Goal: Transaction & Acquisition: Subscribe to service/newsletter

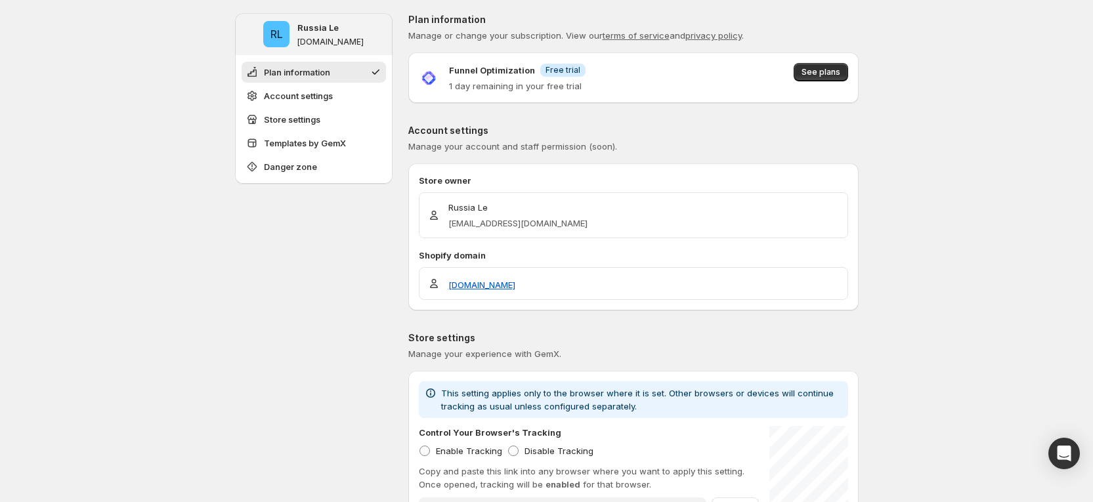
drag, startPoint x: 565, startPoint y: 71, endPoint x: 574, endPoint y: 71, distance: 9.8
click at [574, 71] on span "Free trial" at bounding box center [563, 70] width 35 height 11
click at [819, 72] on span "See plans" at bounding box center [821, 72] width 39 height 11
click at [812, 71] on span "See plans" at bounding box center [821, 72] width 39 height 11
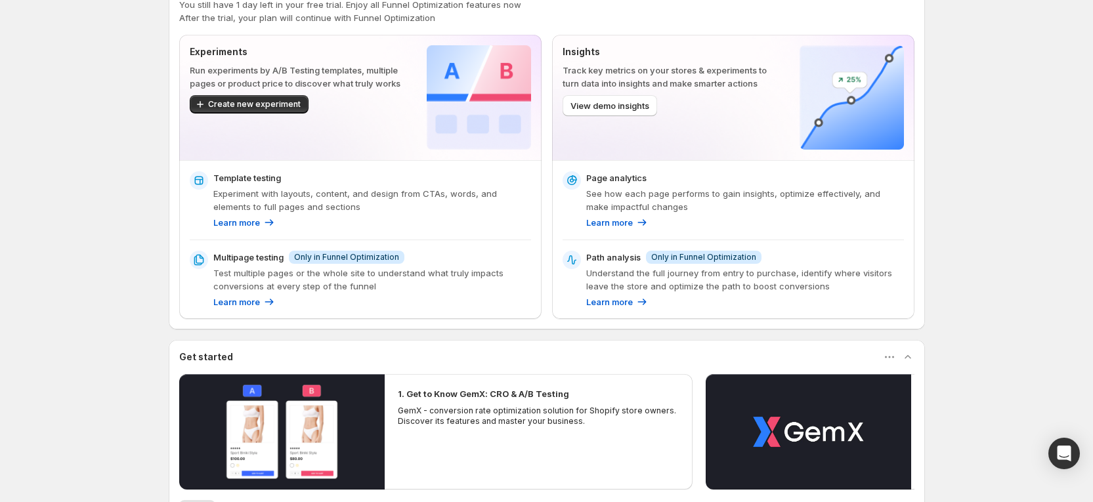
scroll to position [295, 0]
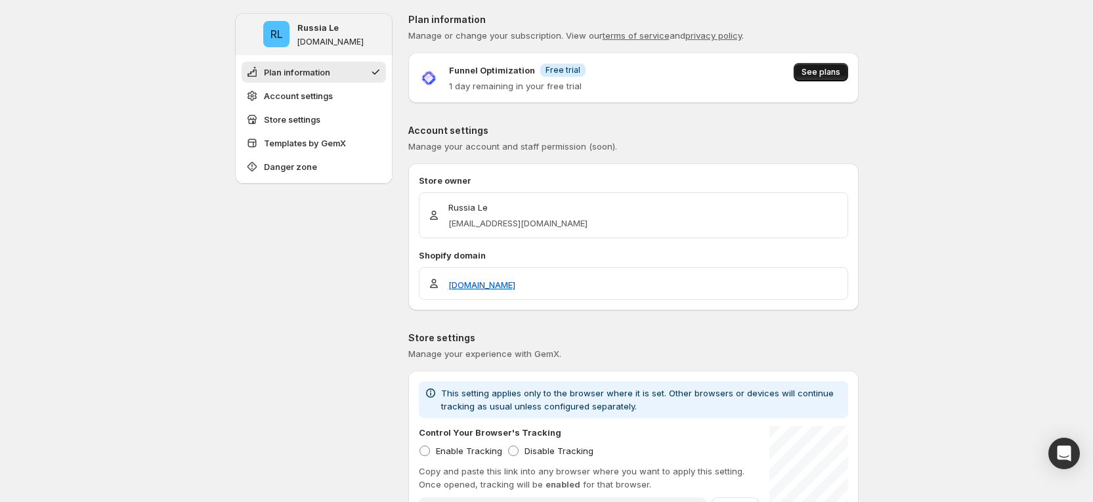
click at [822, 64] on button "See plans" at bounding box center [821, 72] width 54 height 18
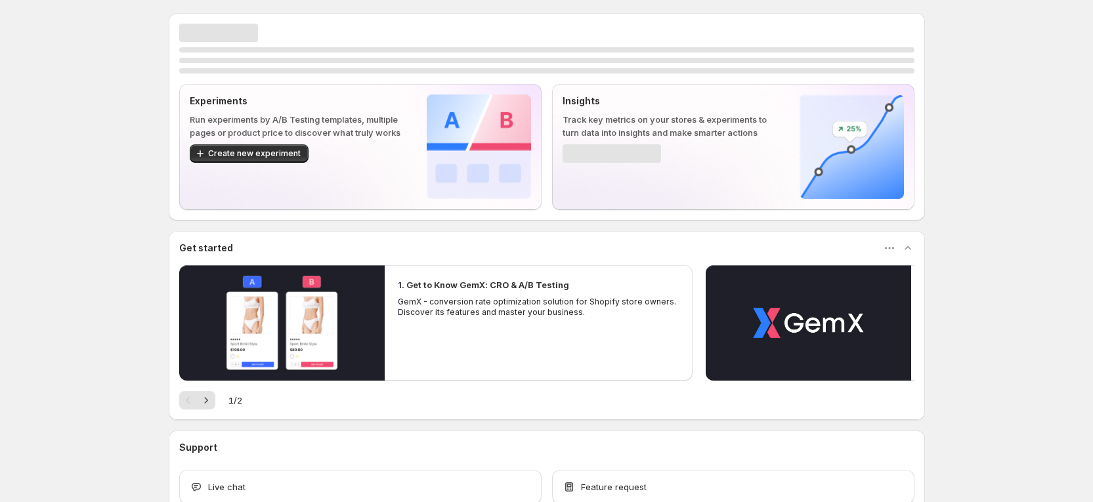
click at [590, 4] on div "Experiments Run experiments by A/B Testing templates, multiple pages or product…" at bounding box center [547, 257] width 756 height 515
